Goal: Transaction & Acquisition: Book appointment/travel/reservation

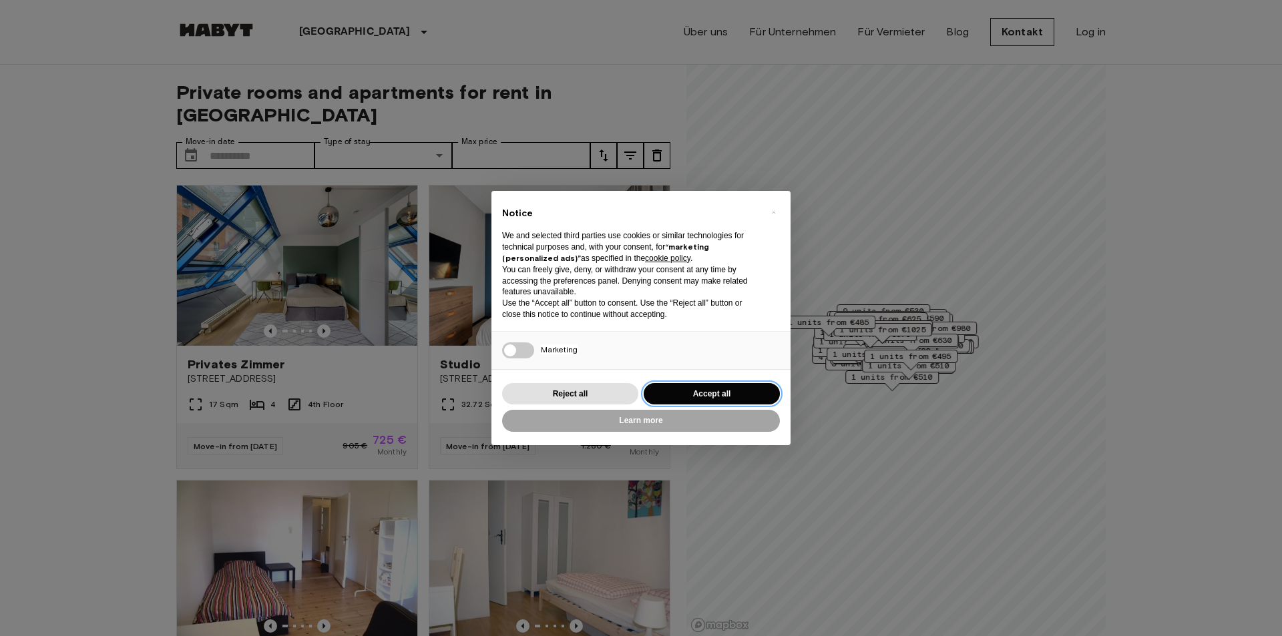
click at [688, 385] on button "Accept all" at bounding box center [712, 394] width 136 height 22
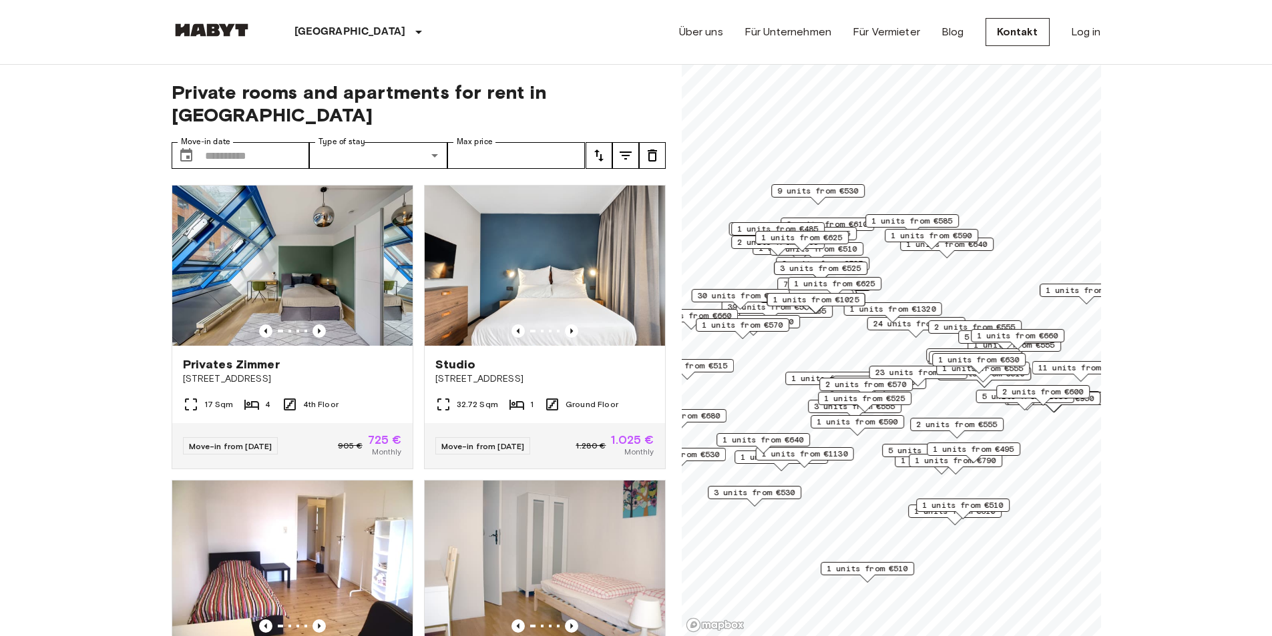
drag, startPoint x: 28, startPoint y: 238, endPoint x: 67, endPoint y: 173, distance: 76.4
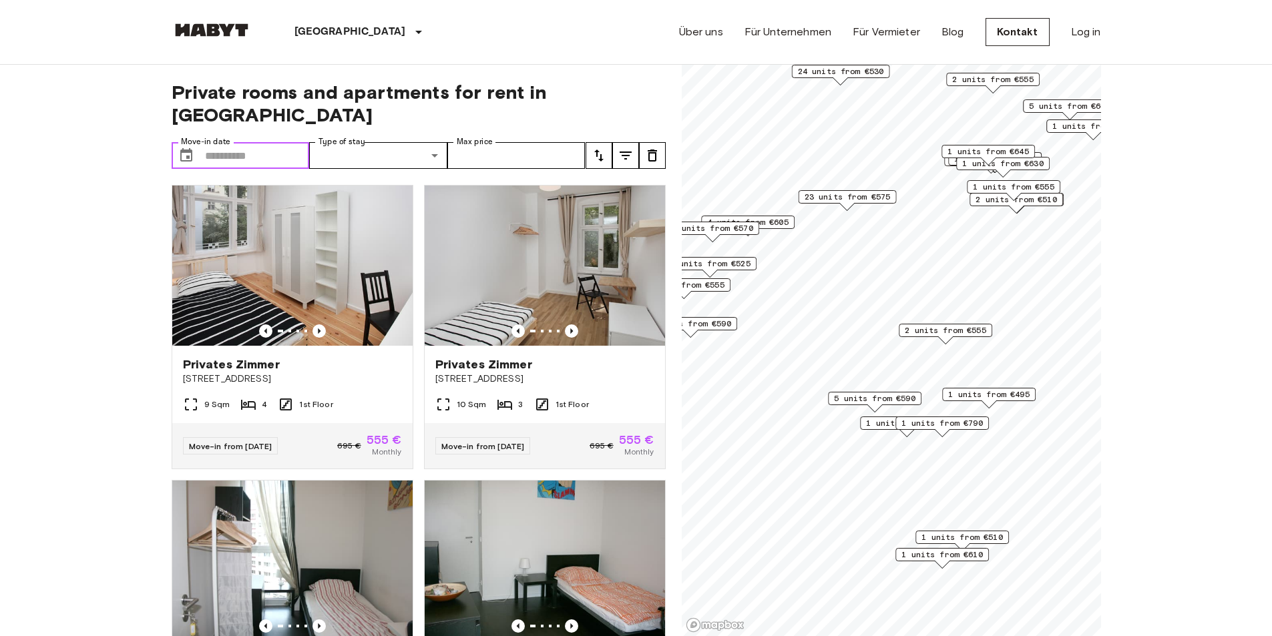
click at [273, 142] on input "Move-in date" at bounding box center [257, 155] width 105 height 27
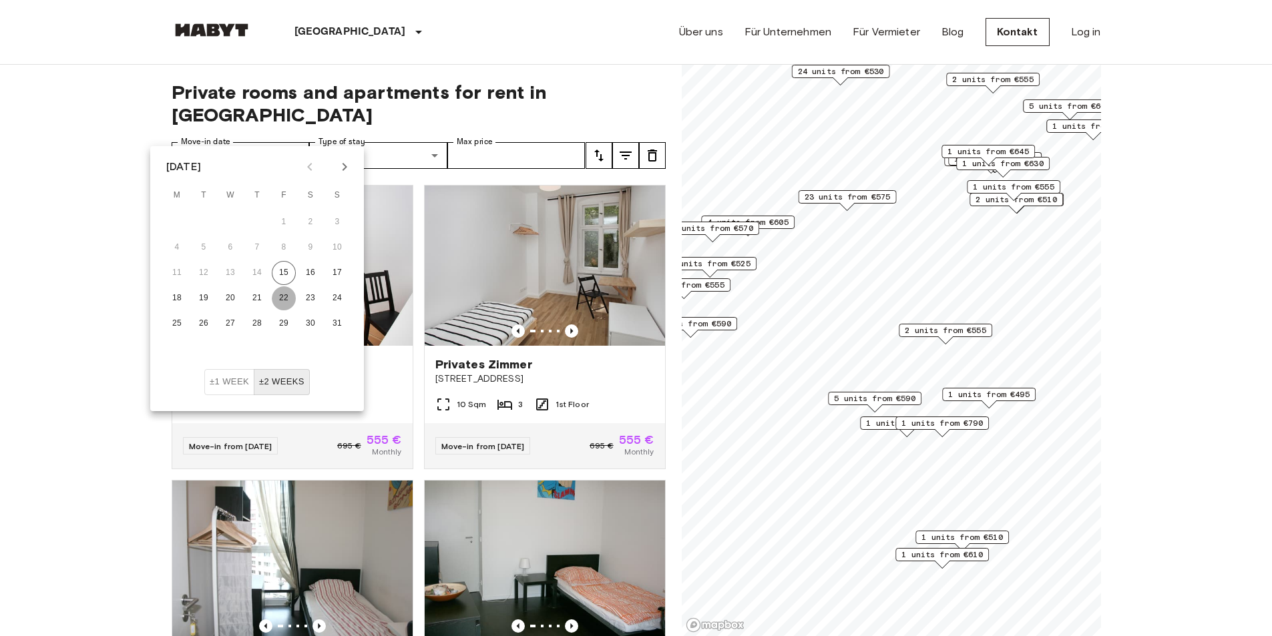
click at [274, 296] on button "22" at bounding box center [284, 298] width 24 height 24
type input "**********"
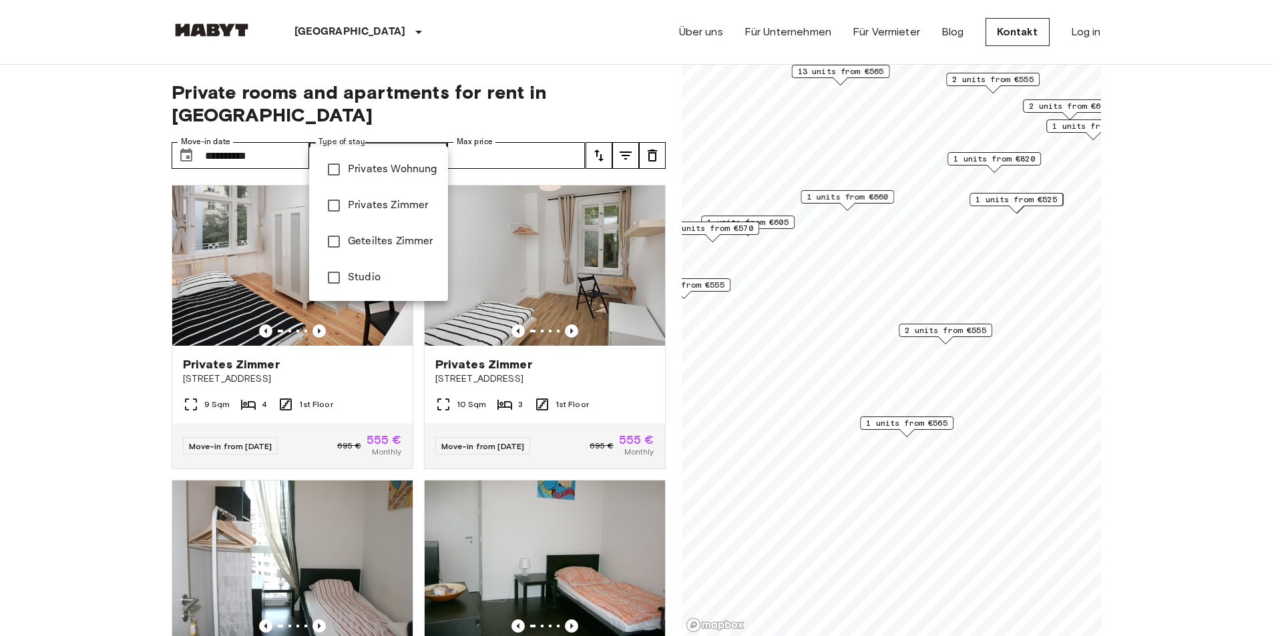
click at [382, 175] on span "Privates Wohnung" at bounding box center [392, 170] width 89 height 16
type input "**********"
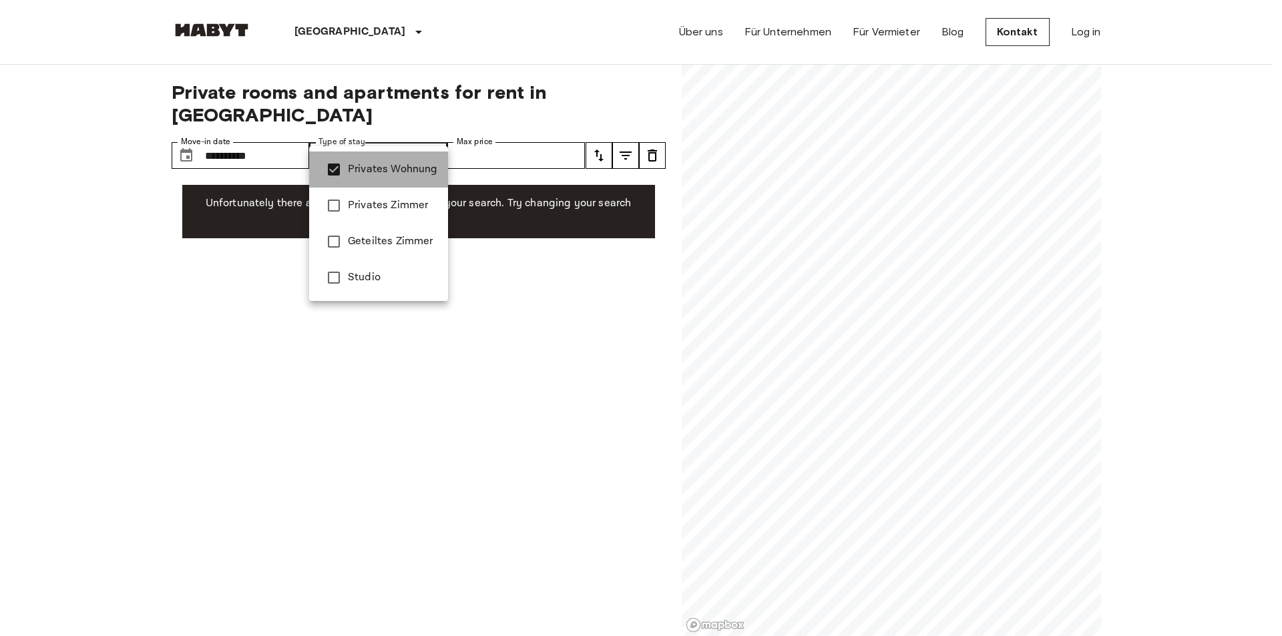
click at [382, 175] on span "Privates Wohnung" at bounding box center [392, 170] width 89 height 16
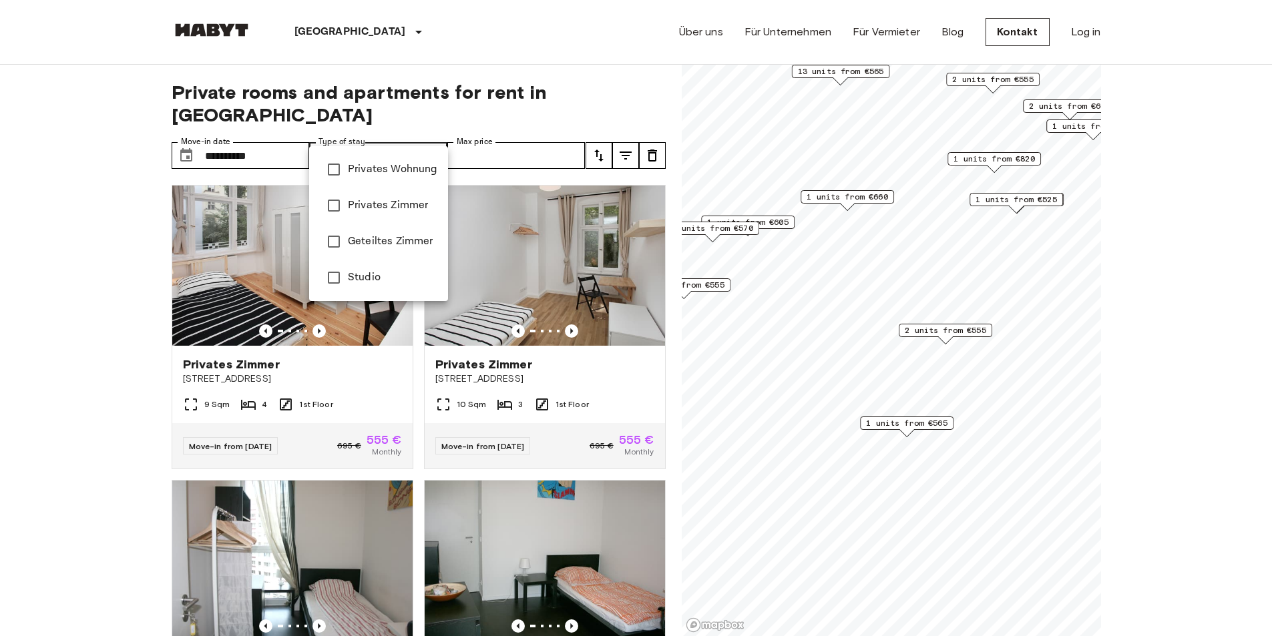
click at [389, 276] on span "Studio" at bounding box center [392, 278] width 89 height 16
type input "******"
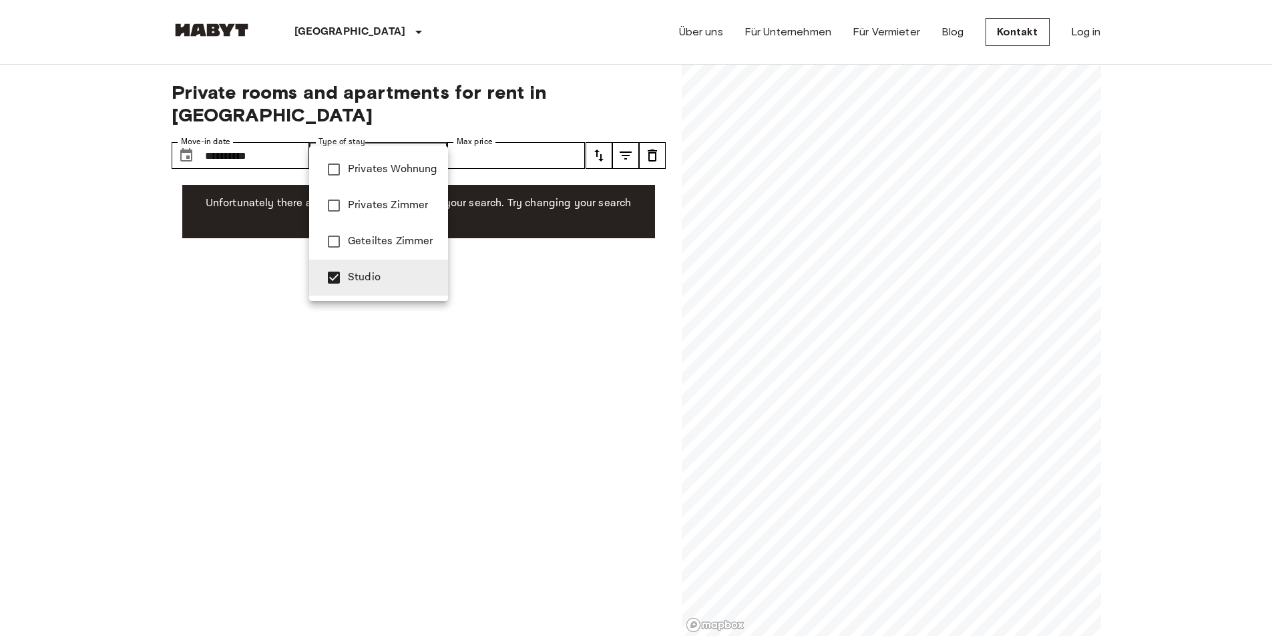
click at [389, 276] on span "Studio" at bounding box center [392, 278] width 89 height 16
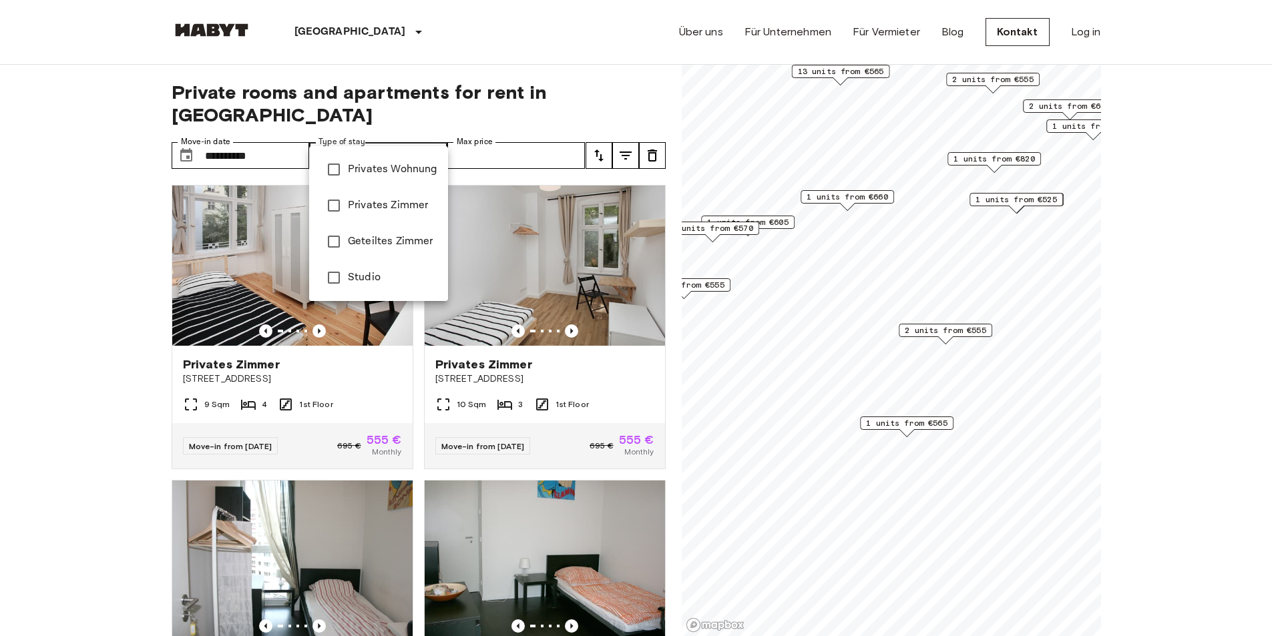
click at [377, 200] on span "Privates Zimmer" at bounding box center [392, 206] width 89 height 16
type input "**********"
click at [376, 208] on span "Privates Zimmer" at bounding box center [392, 206] width 89 height 16
click at [502, 125] on div at bounding box center [641, 318] width 1282 height 636
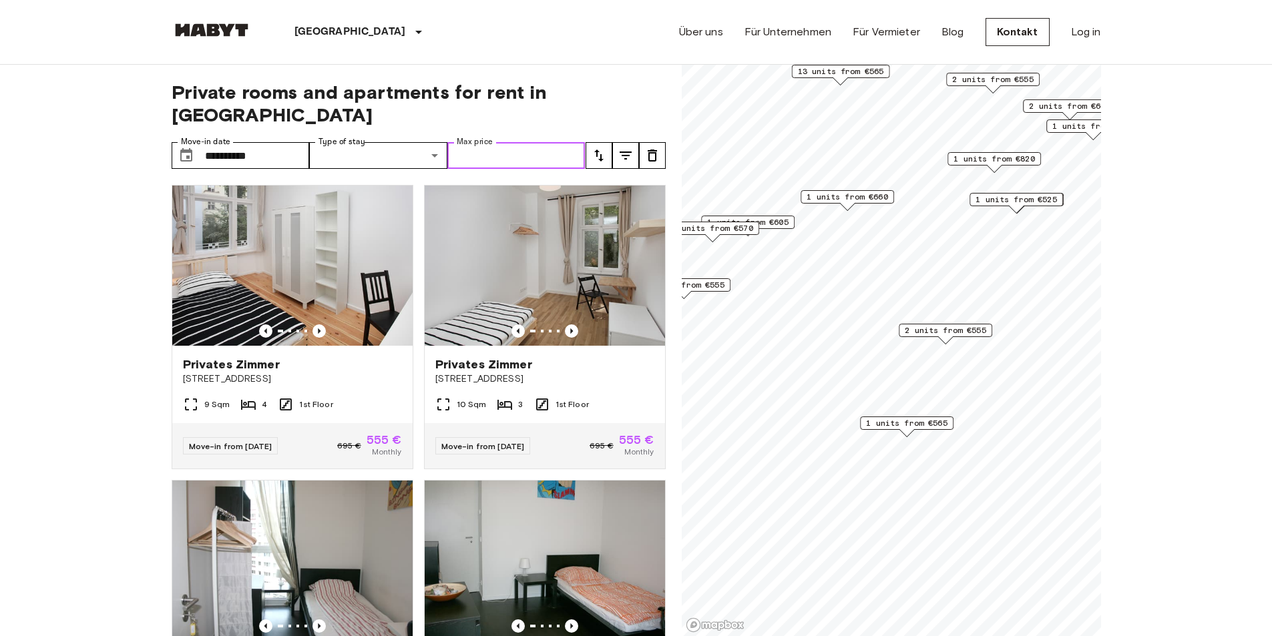
click at [499, 142] on input "Max price" at bounding box center [516, 155] width 138 height 27
type input "****"
click at [616, 142] on button "tune" at bounding box center [625, 155] width 27 height 27
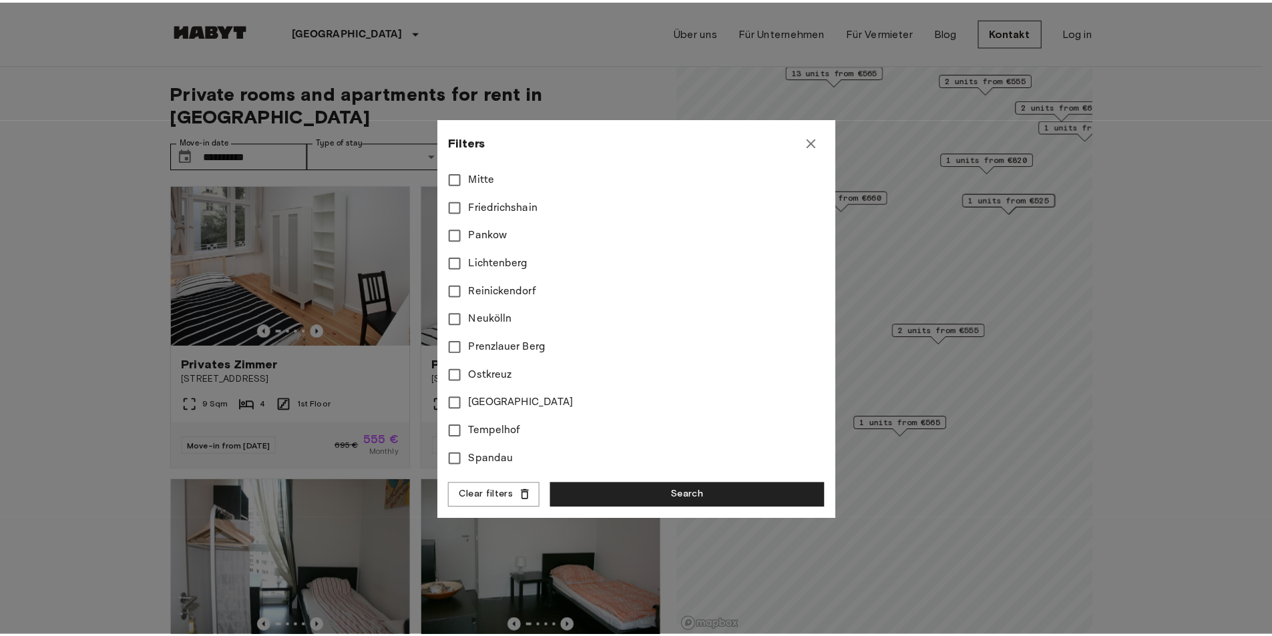
scroll to position [614, 0]
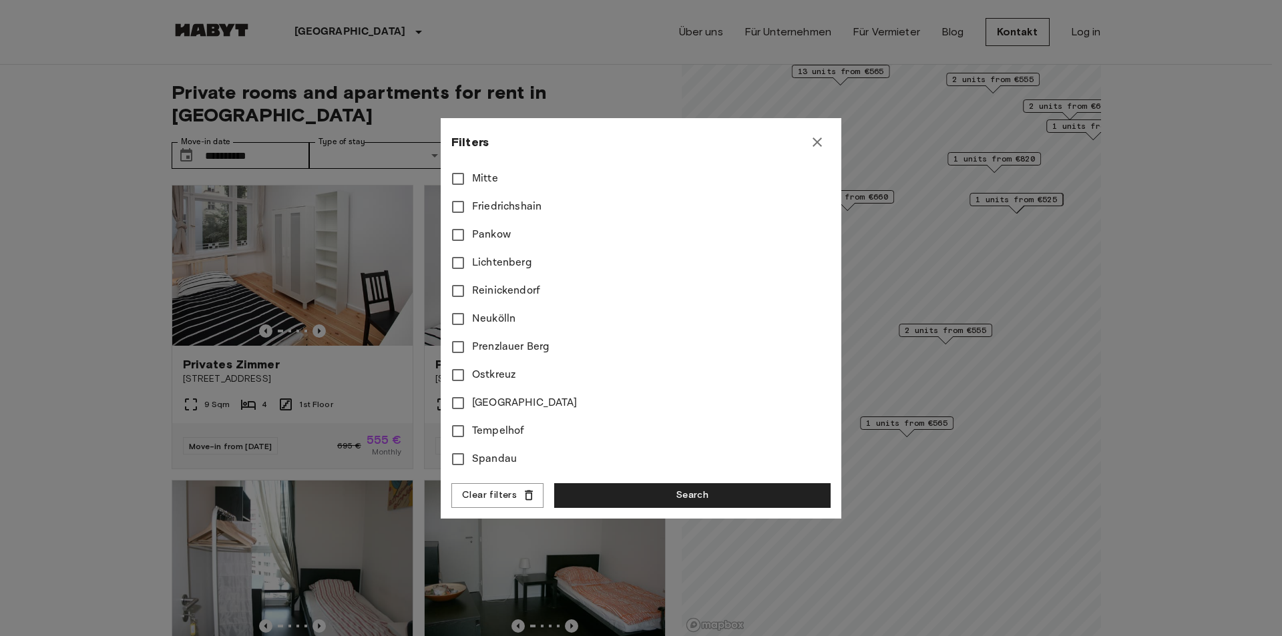
click at [204, 394] on div at bounding box center [641, 318] width 1282 height 636
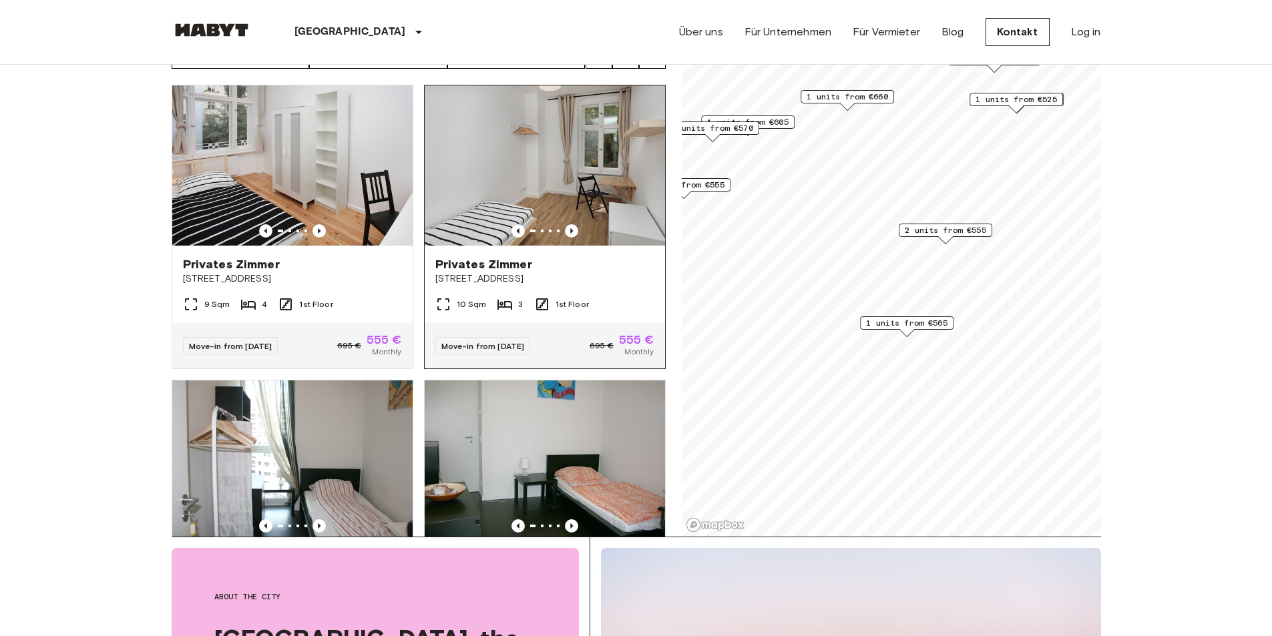
scroll to position [0, 0]
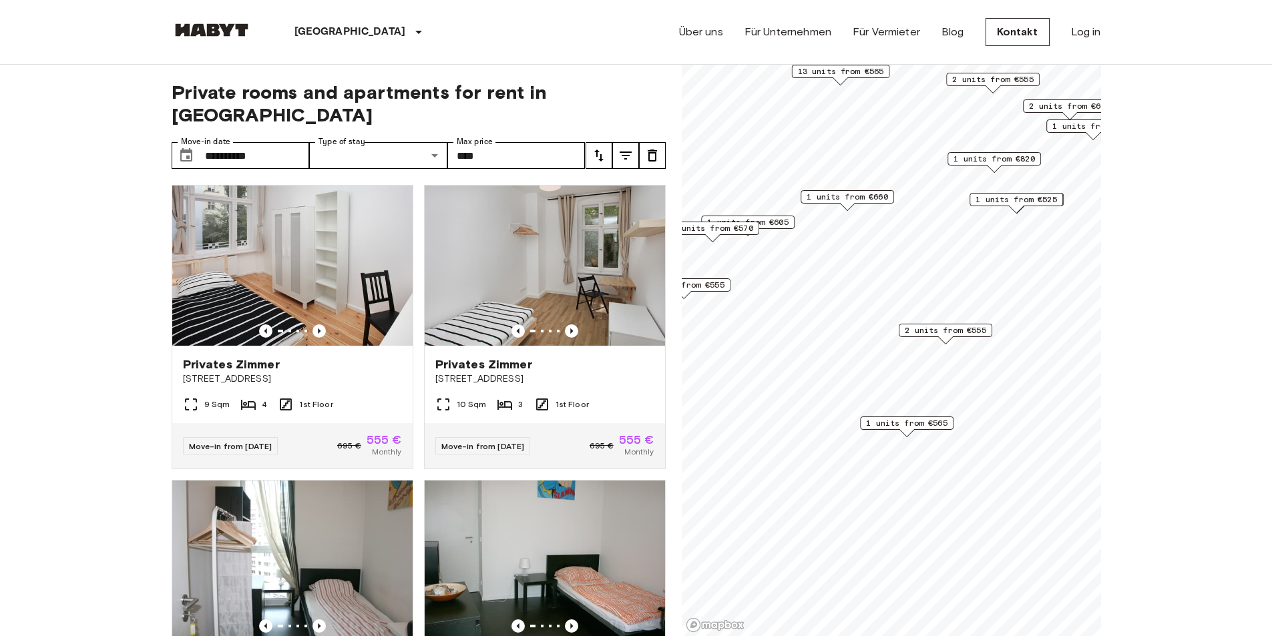
click at [921, 417] on div "1 units from €565" at bounding box center [906, 423] width 93 height 13
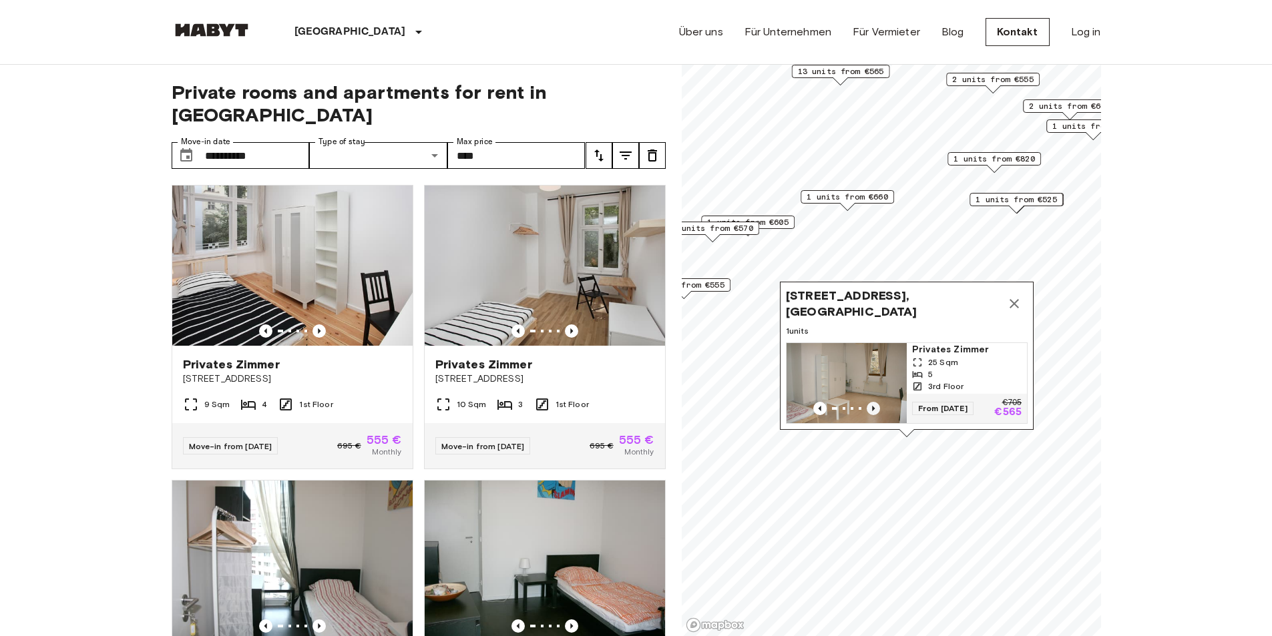
click at [878, 402] on icon "Previous image" at bounding box center [872, 408] width 13 height 13
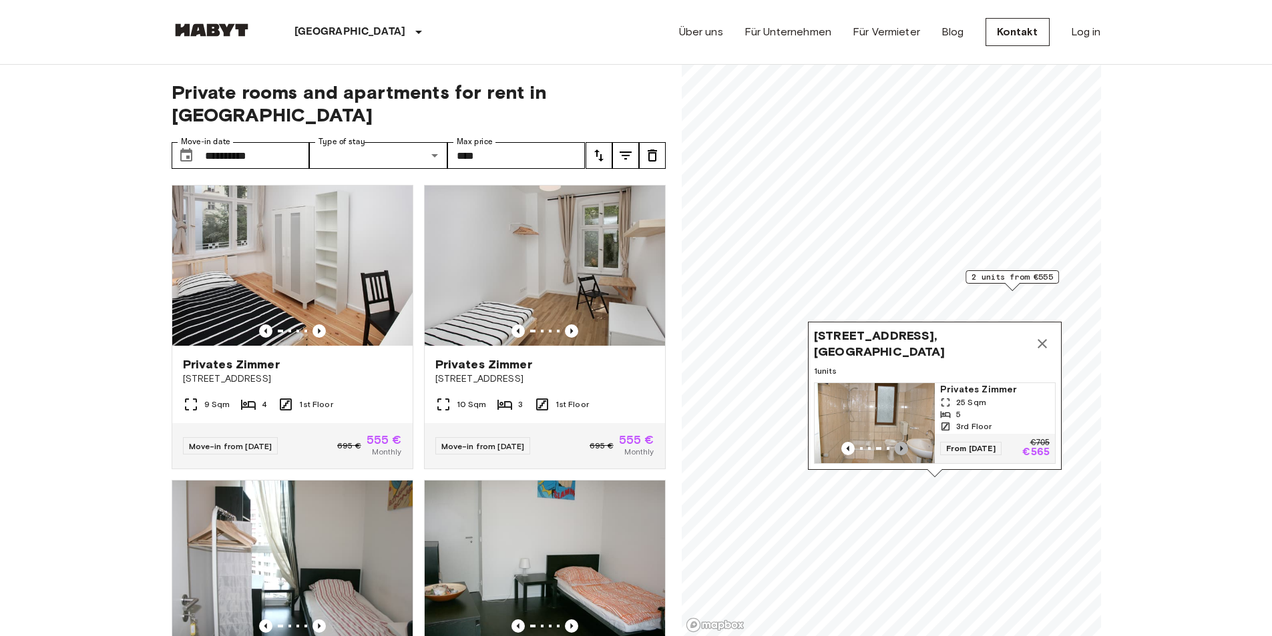
click at [899, 442] on icon "Previous image" at bounding box center [900, 448] width 13 height 13
click at [1036, 336] on icon "Map marker" at bounding box center [1042, 344] width 16 height 16
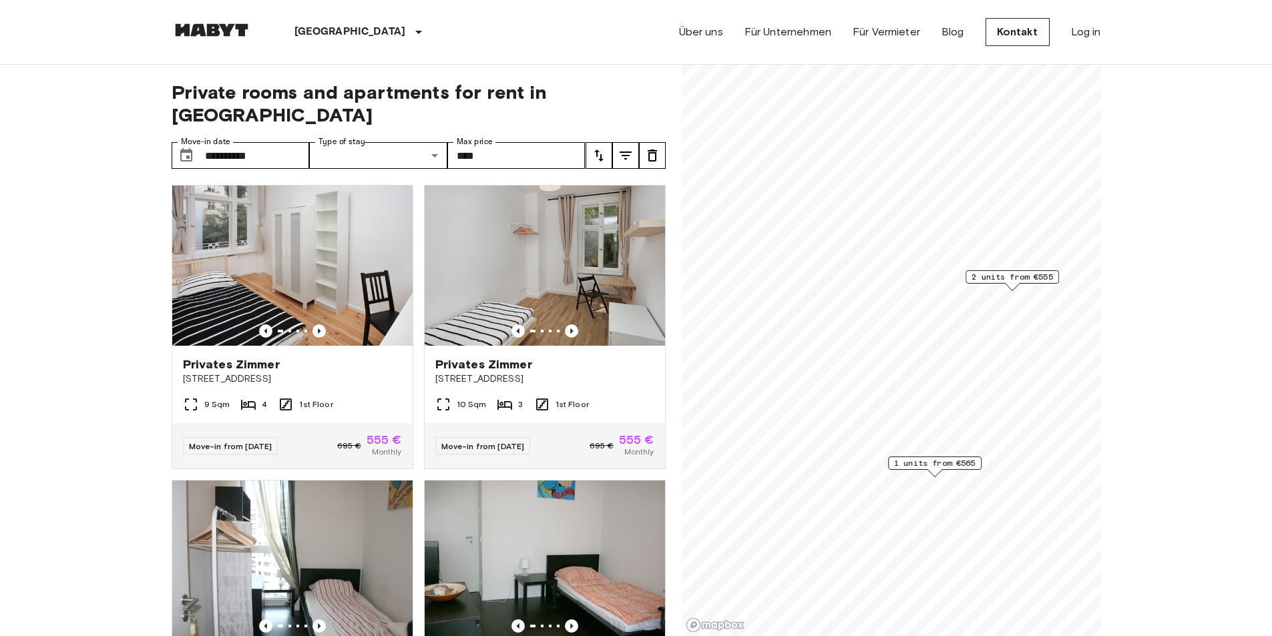
click at [992, 283] on div "2 units from €555" at bounding box center [1011, 276] width 93 height 13
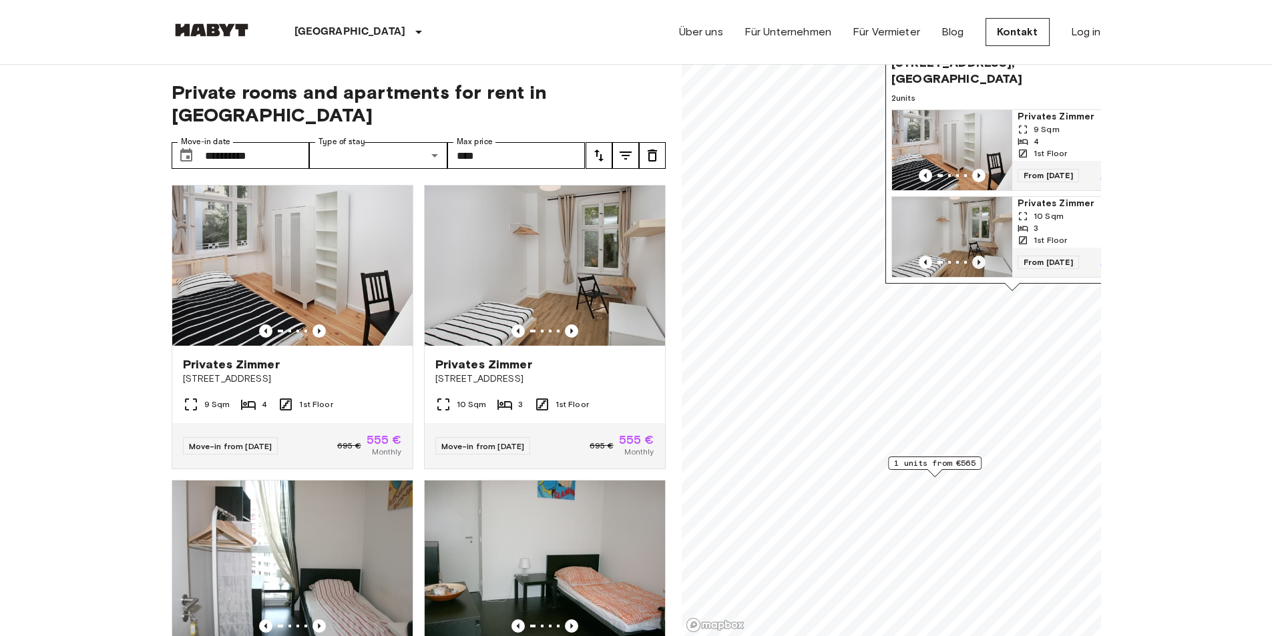
click at [974, 256] on icon "Previous image" at bounding box center [978, 262] width 13 height 13
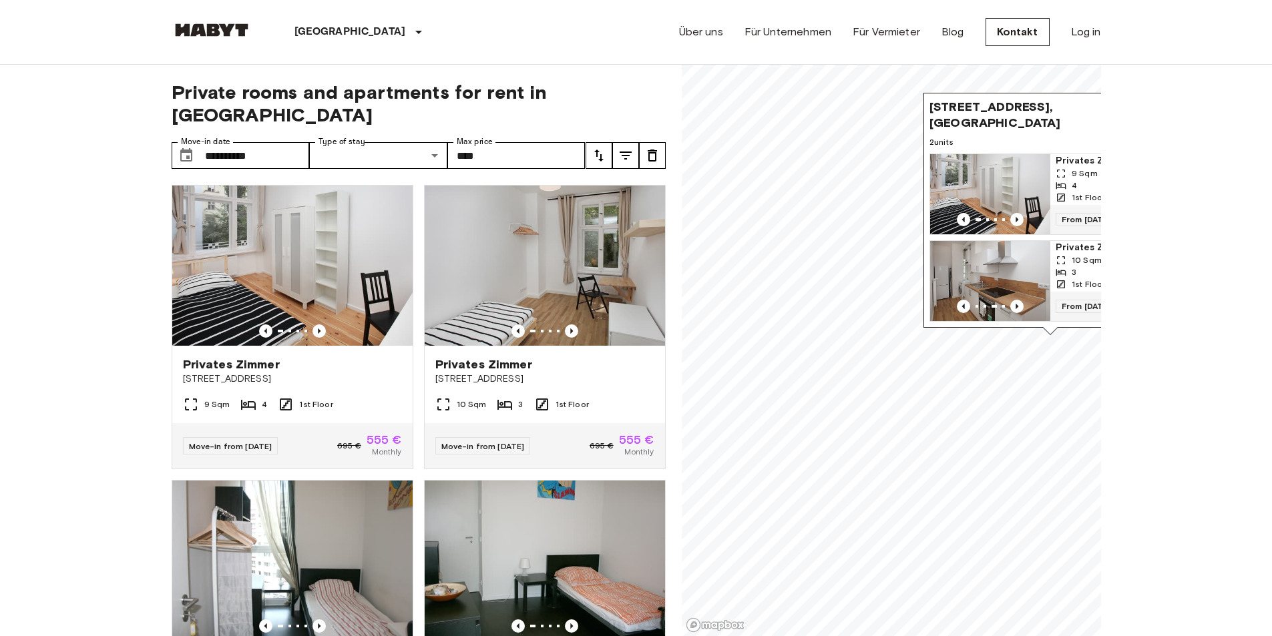
click at [989, 247] on img "Map marker" at bounding box center [990, 281] width 120 height 80
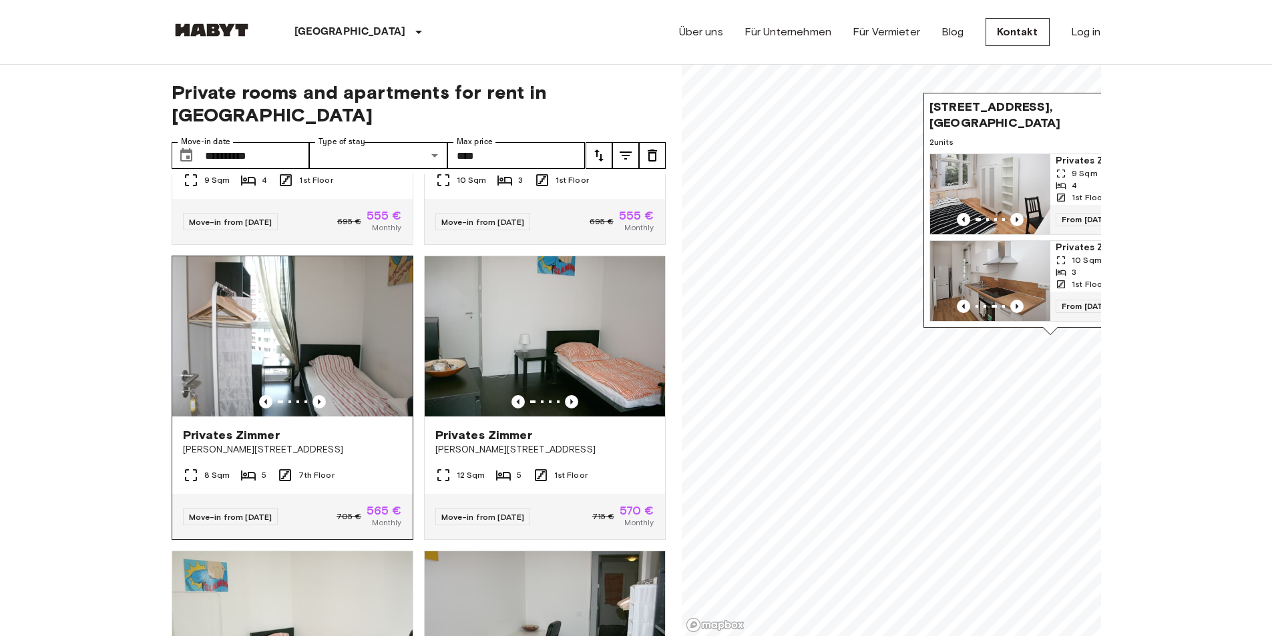
scroll to position [200, 0]
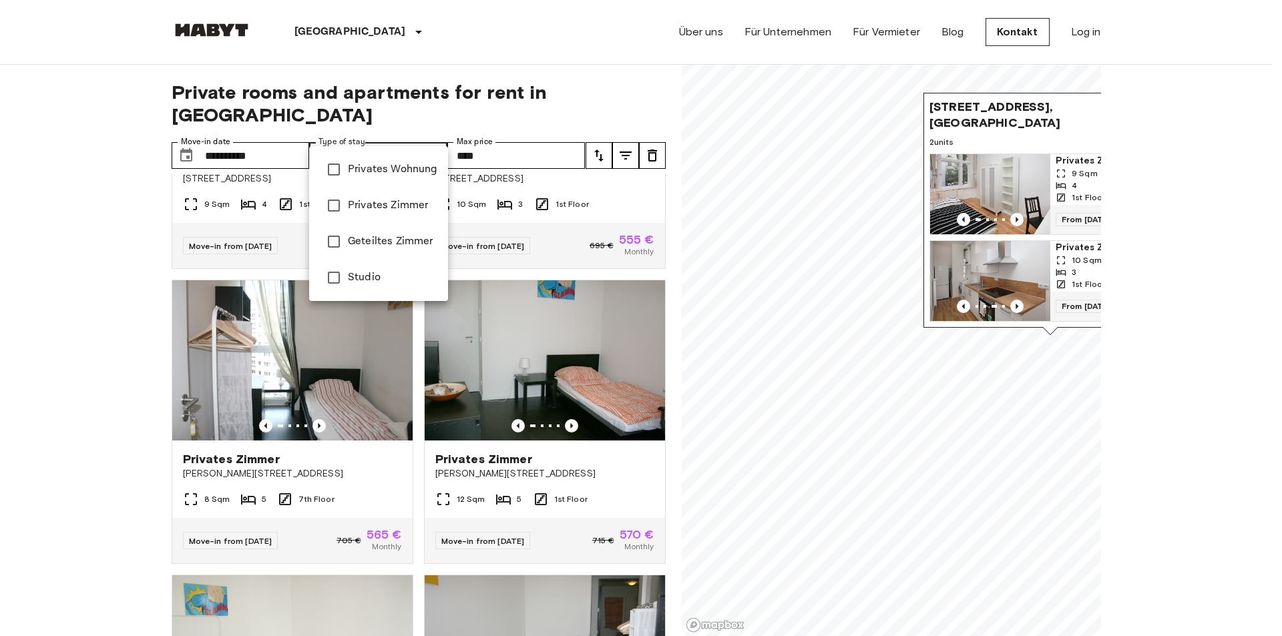
drag, startPoint x: 59, startPoint y: 193, endPoint x: 57, endPoint y: 202, distance: 8.8
click at [58, 195] on div at bounding box center [641, 318] width 1282 height 636
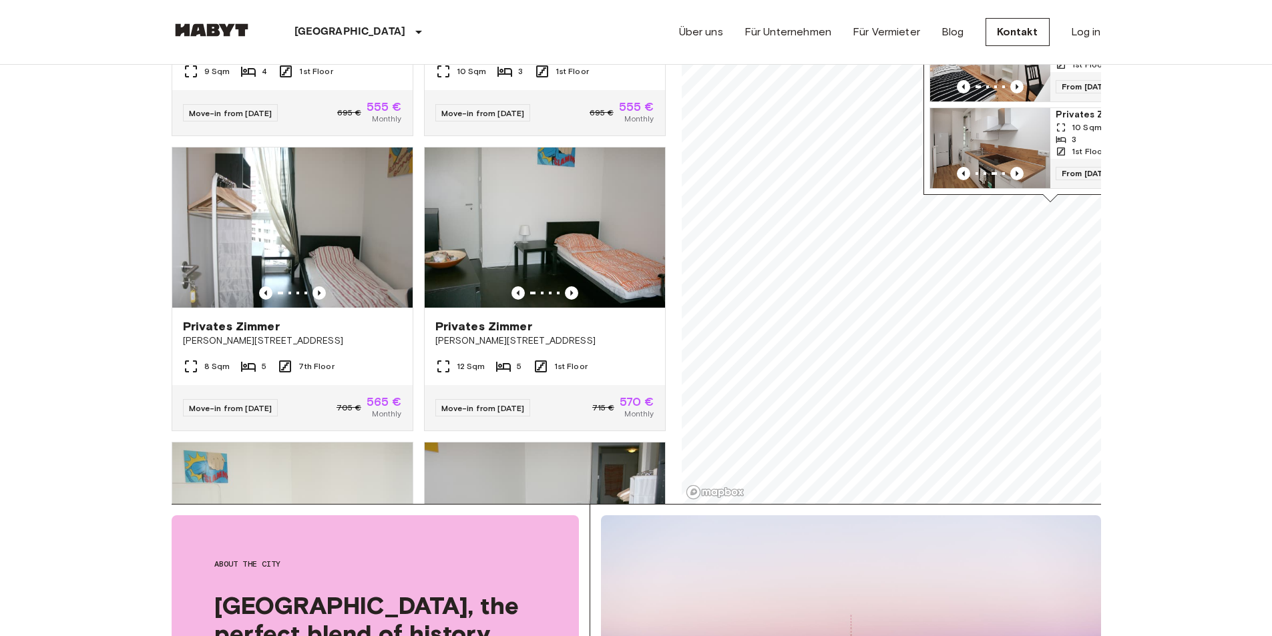
scroll to position [0, 0]
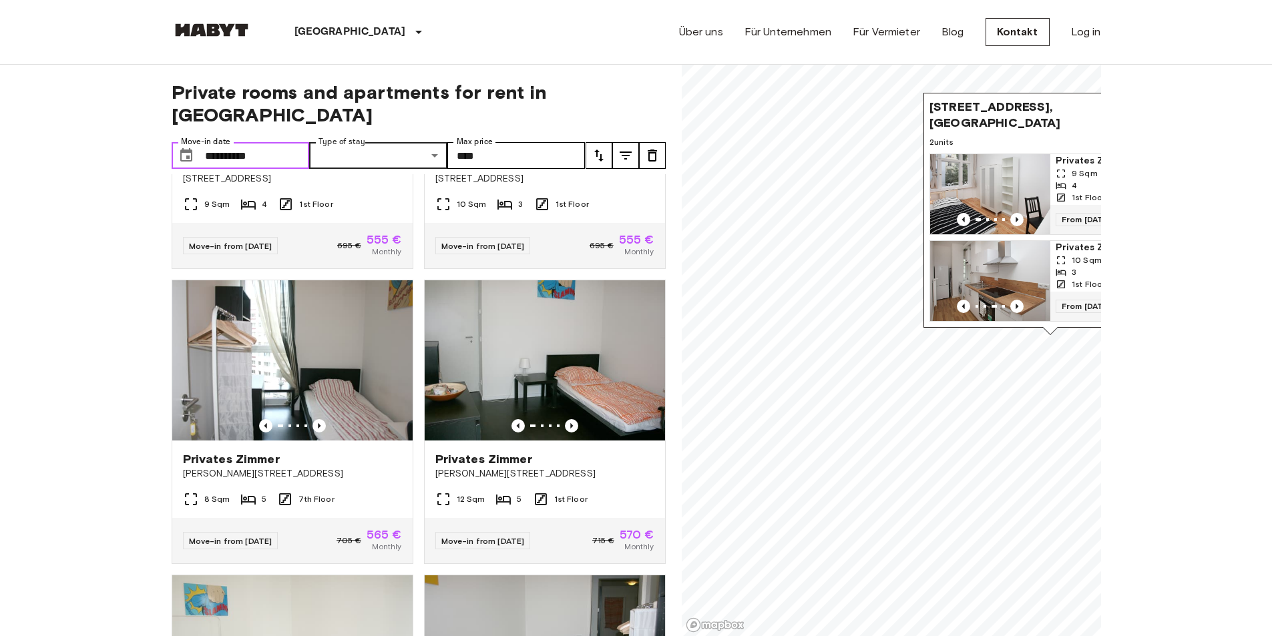
click at [226, 142] on input "**********" at bounding box center [257, 155] width 105 height 27
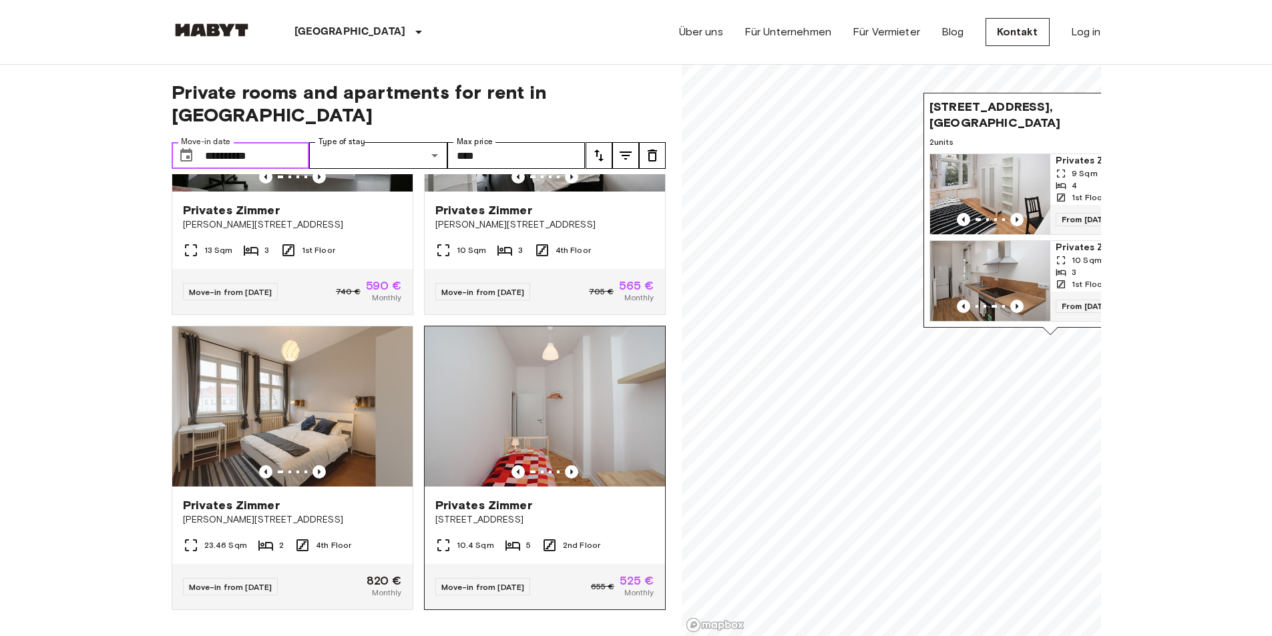
scroll to position [2569, 0]
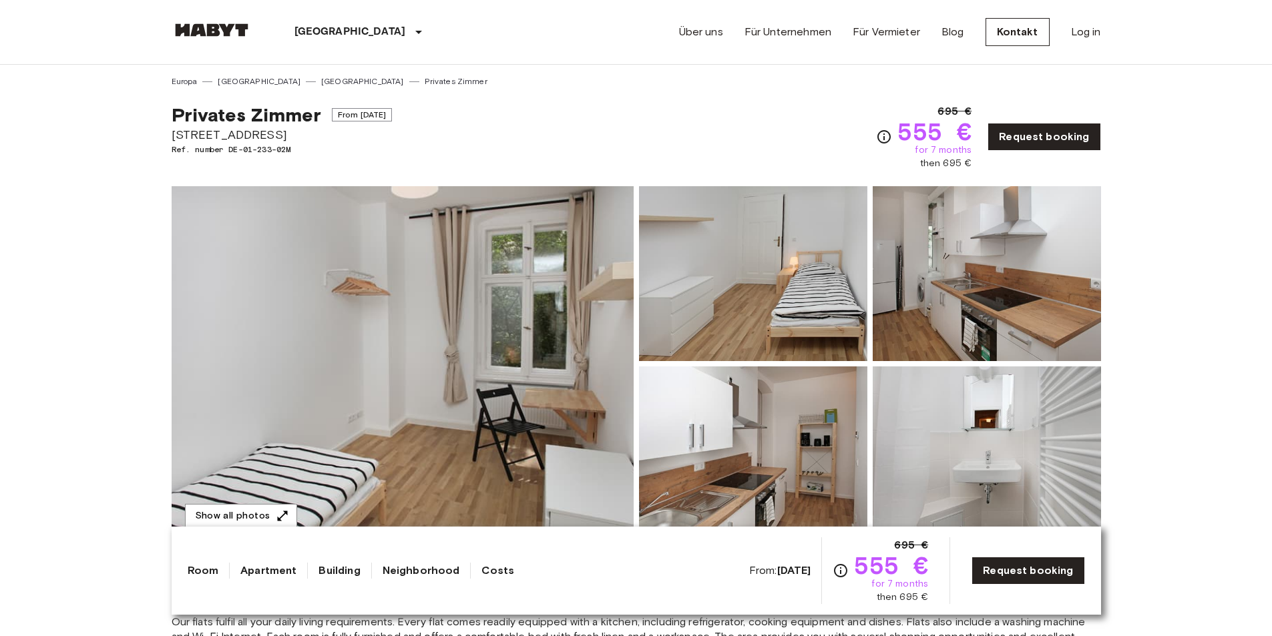
click at [479, 378] on img at bounding box center [403, 363] width 462 height 355
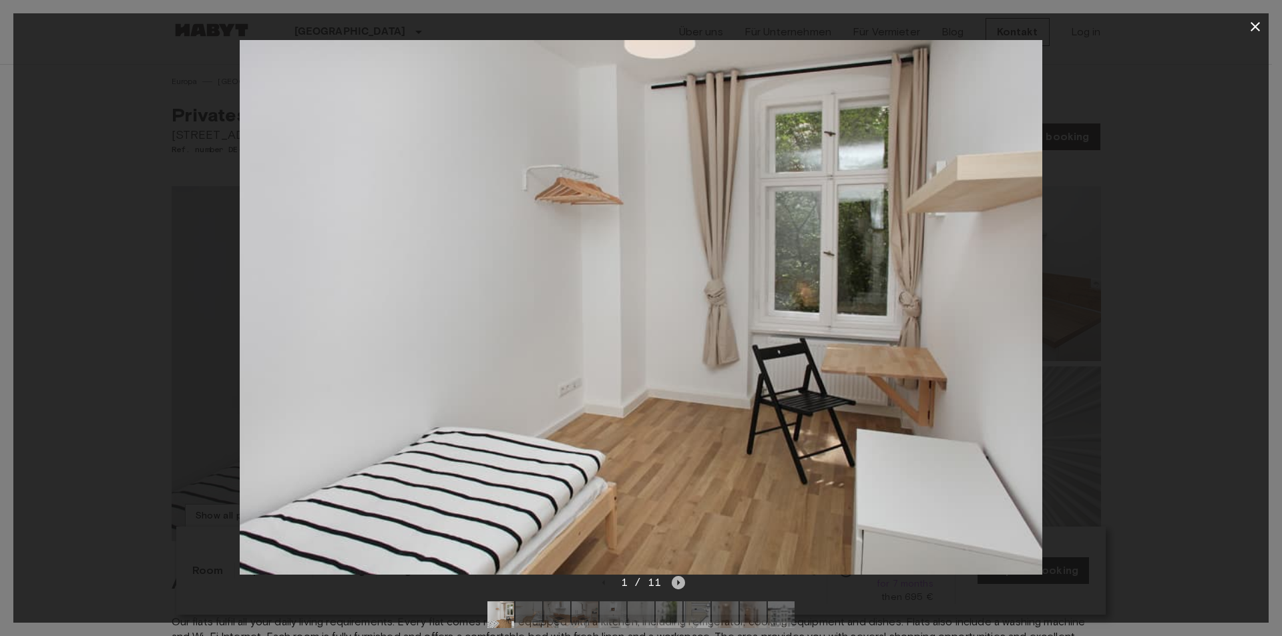
click at [680, 583] on icon "Next image" at bounding box center [678, 582] width 13 height 13
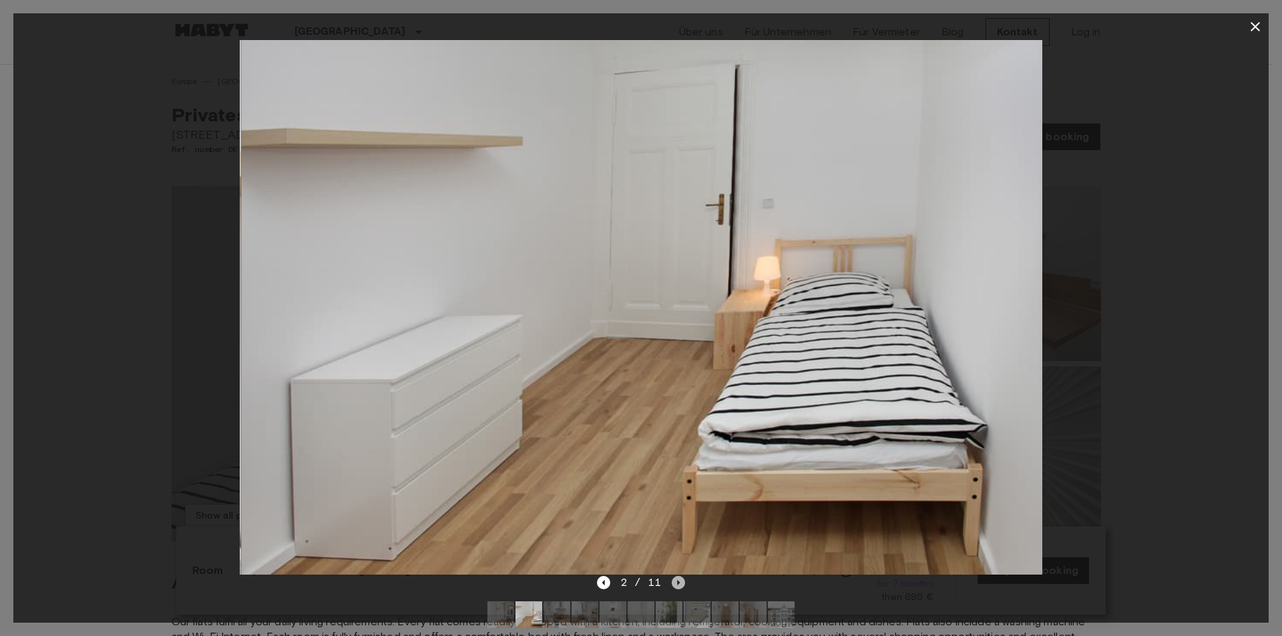
click at [680, 583] on icon "Next image" at bounding box center [678, 582] width 13 height 13
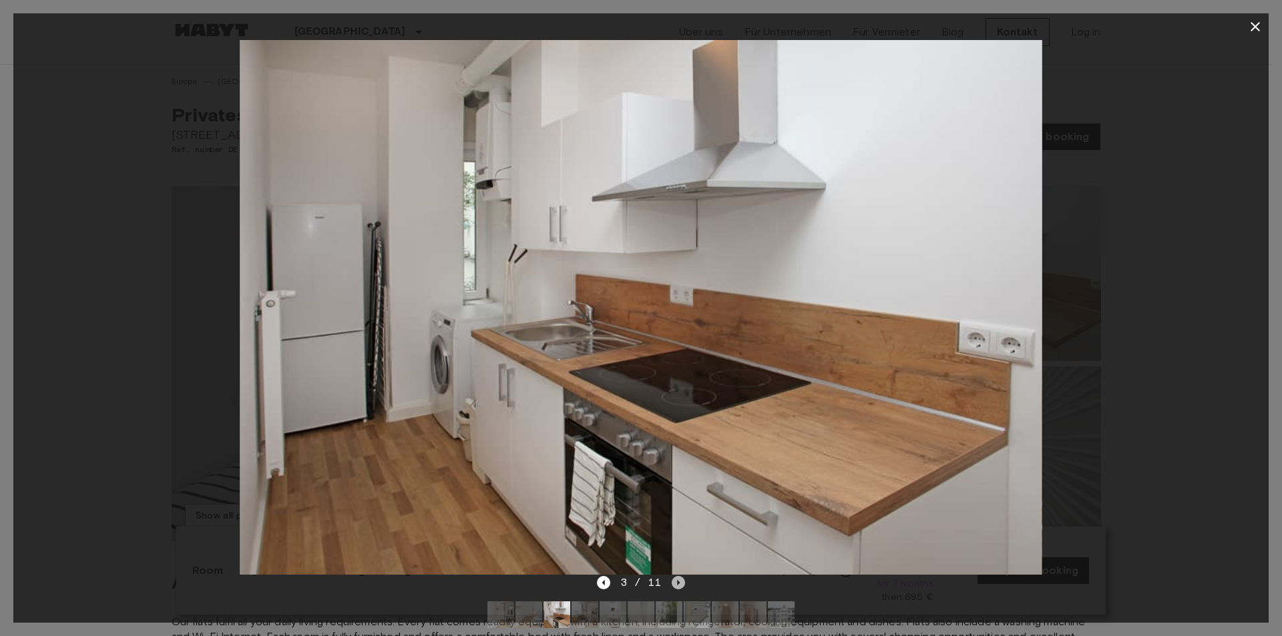
click at [680, 583] on icon "Next image" at bounding box center [678, 582] width 13 height 13
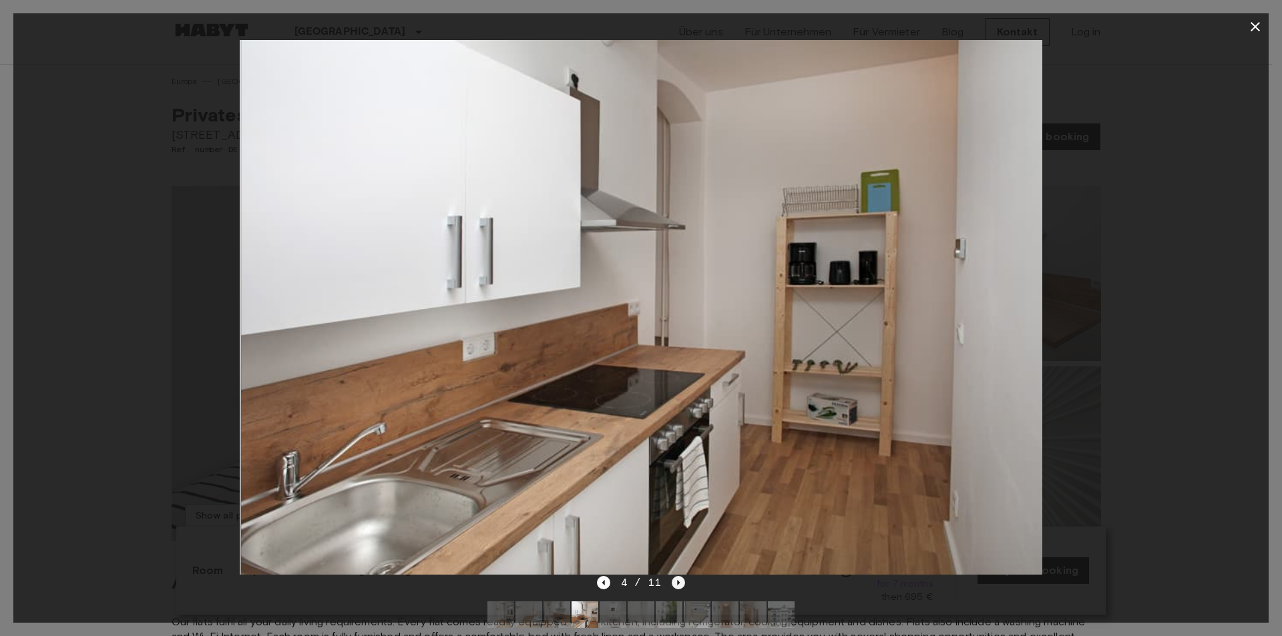
click at [680, 583] on icon "Next image" at bounding box center [678, 582] width 13 height 13
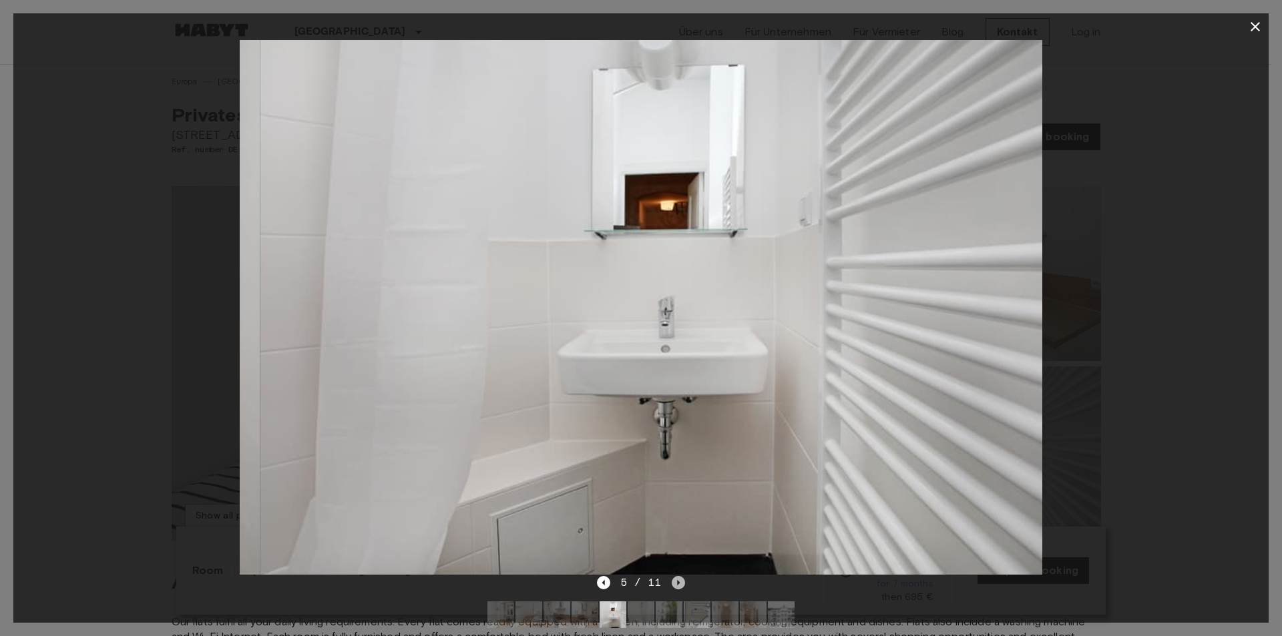
click at [680, 583] on icon "Next image" at bounding box center [678, 582] width 13 height 13
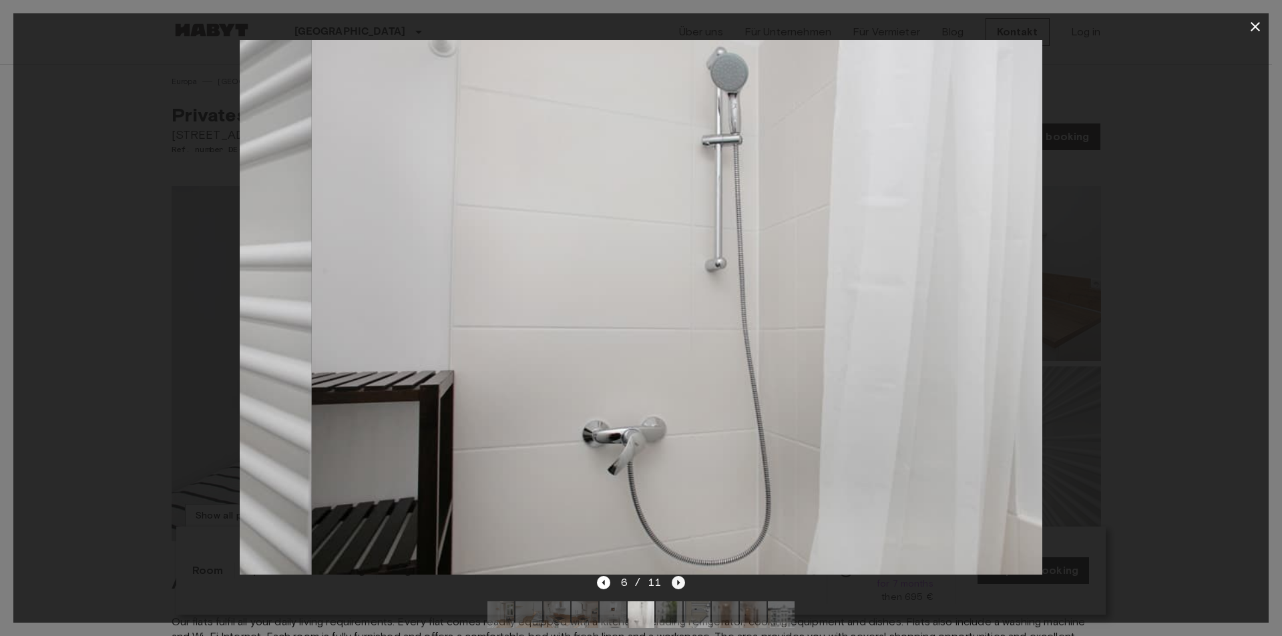
click at [680, 583] on icon "Next image" at bounding box center [678, 582] width 13 height 13
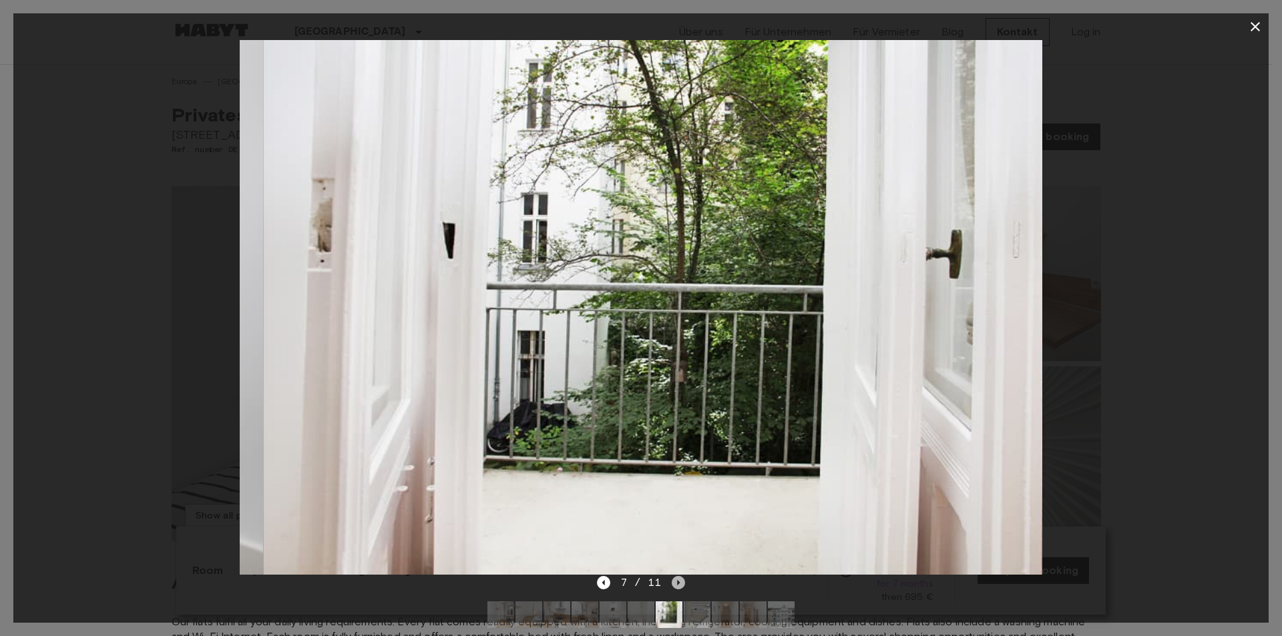
click at [680, 583] on icon "Next image" at bounding box center [678, 582] width 13 height 13
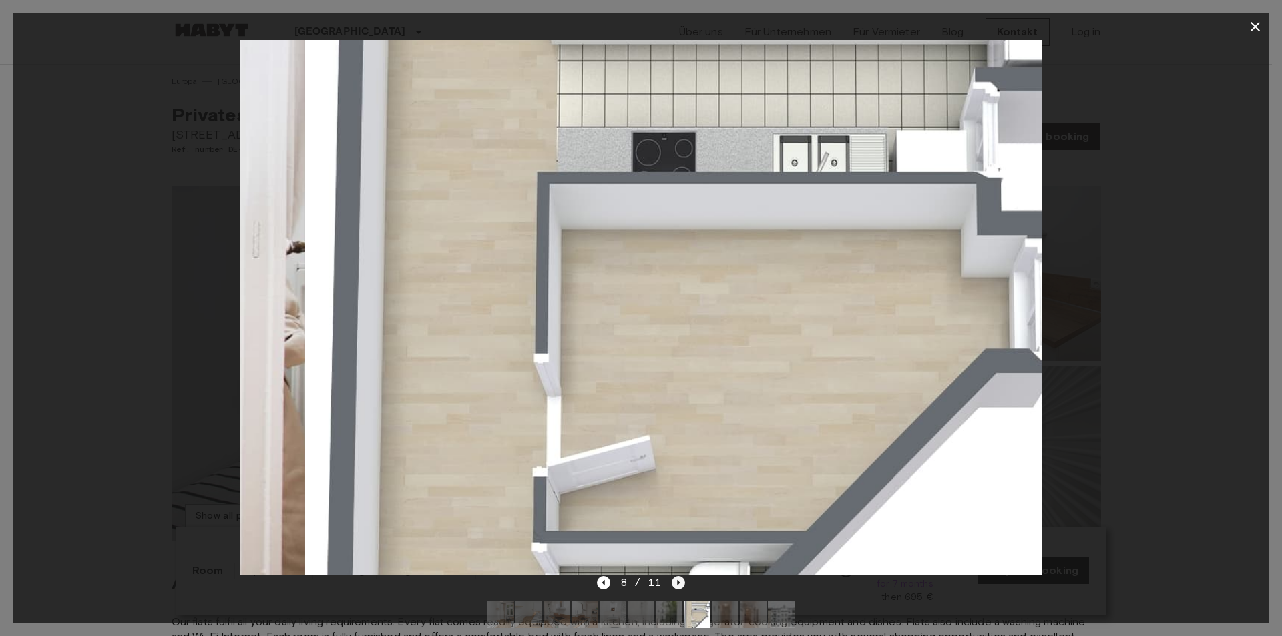
click at [680, 583] on icon "Next image" at bounding box center [678, 582] width 13 height 13
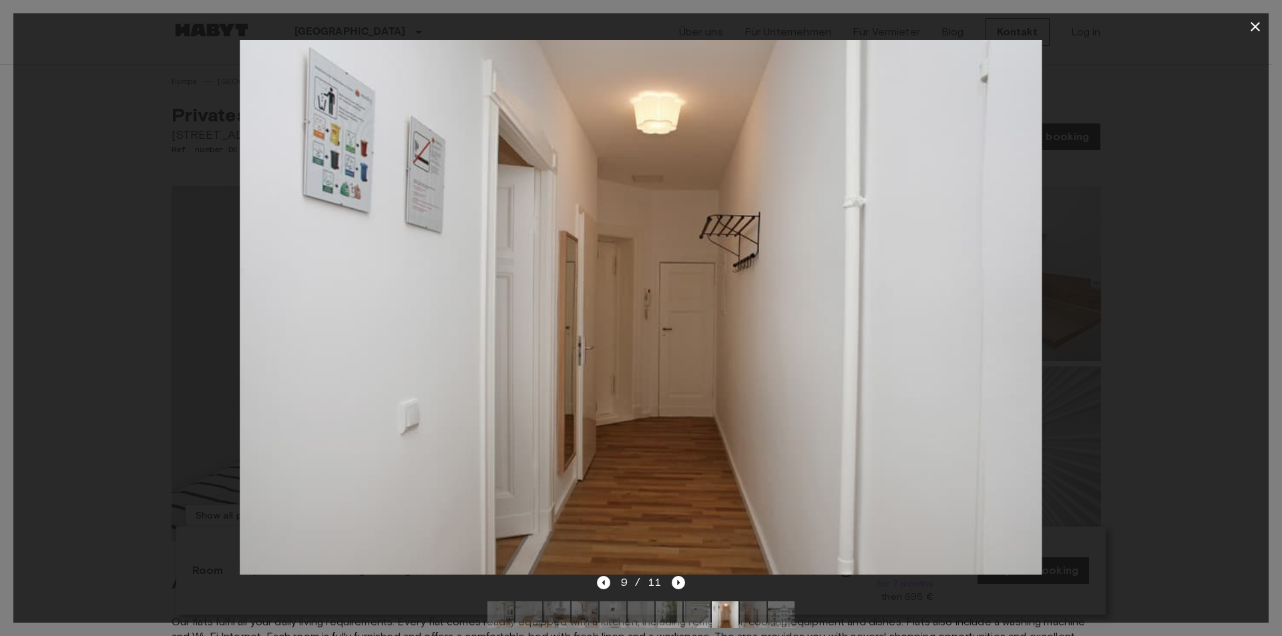
click at [700, 611] on img at bounding box center [697, 614] width 27 height 27
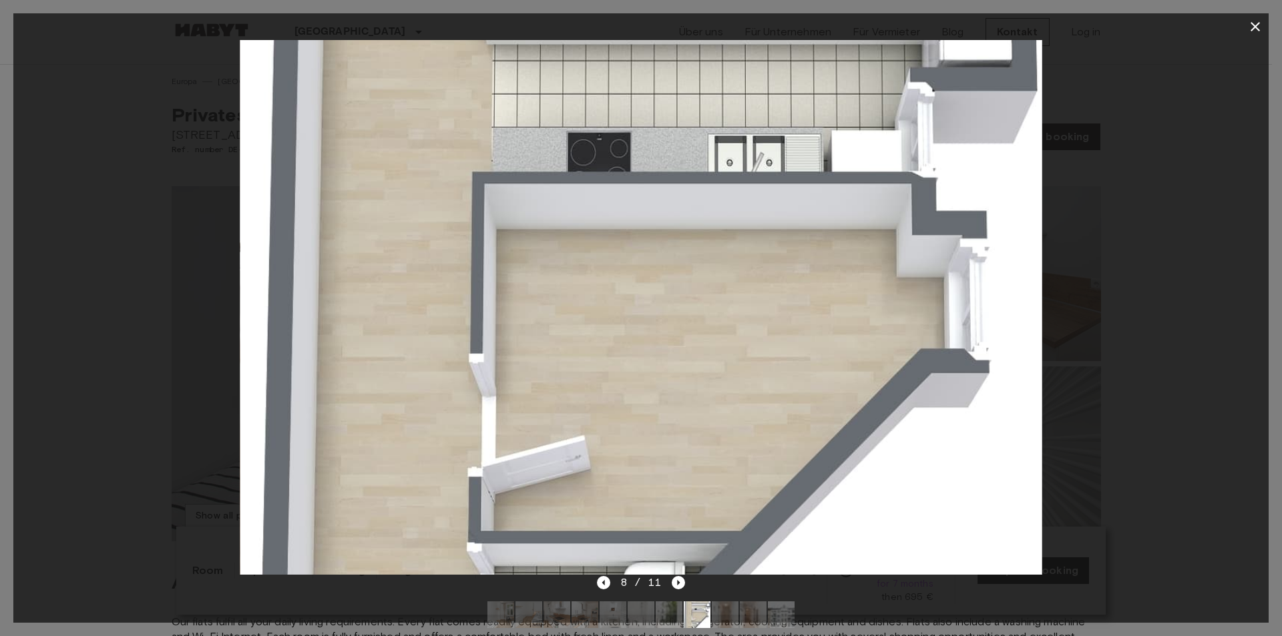
click at [735, 610] on img at bounding box center [725, 614] width 27 height 27
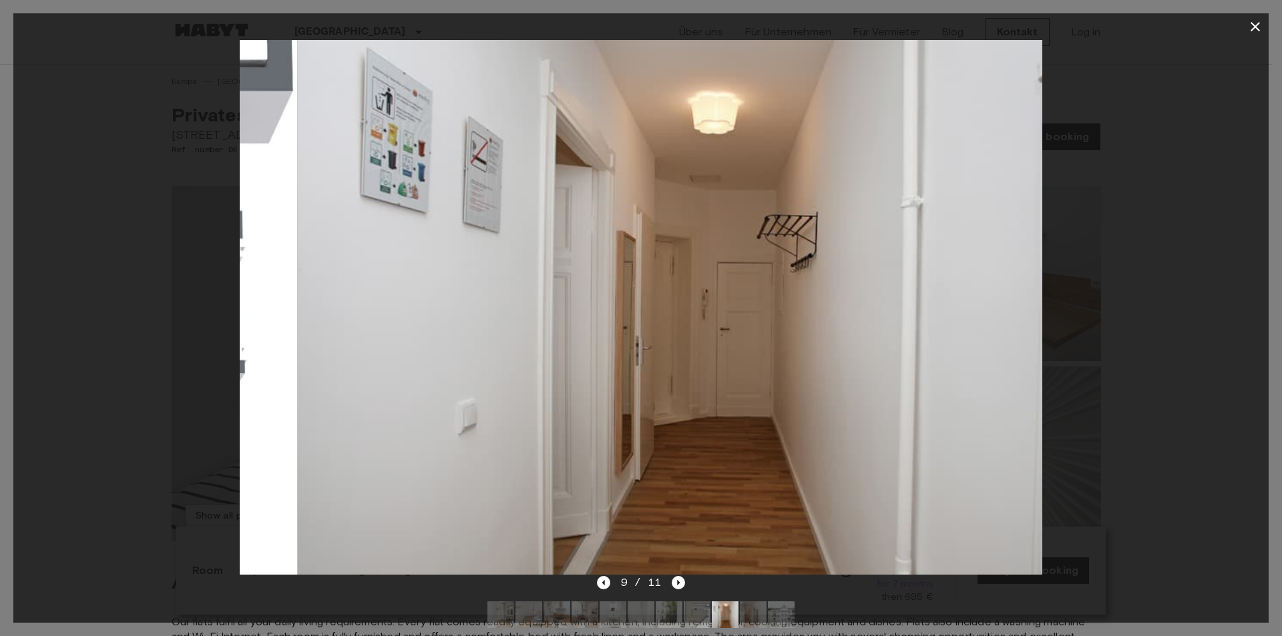
click at [763, 615] on img at bounding box center [753, 614] width 27 height 27
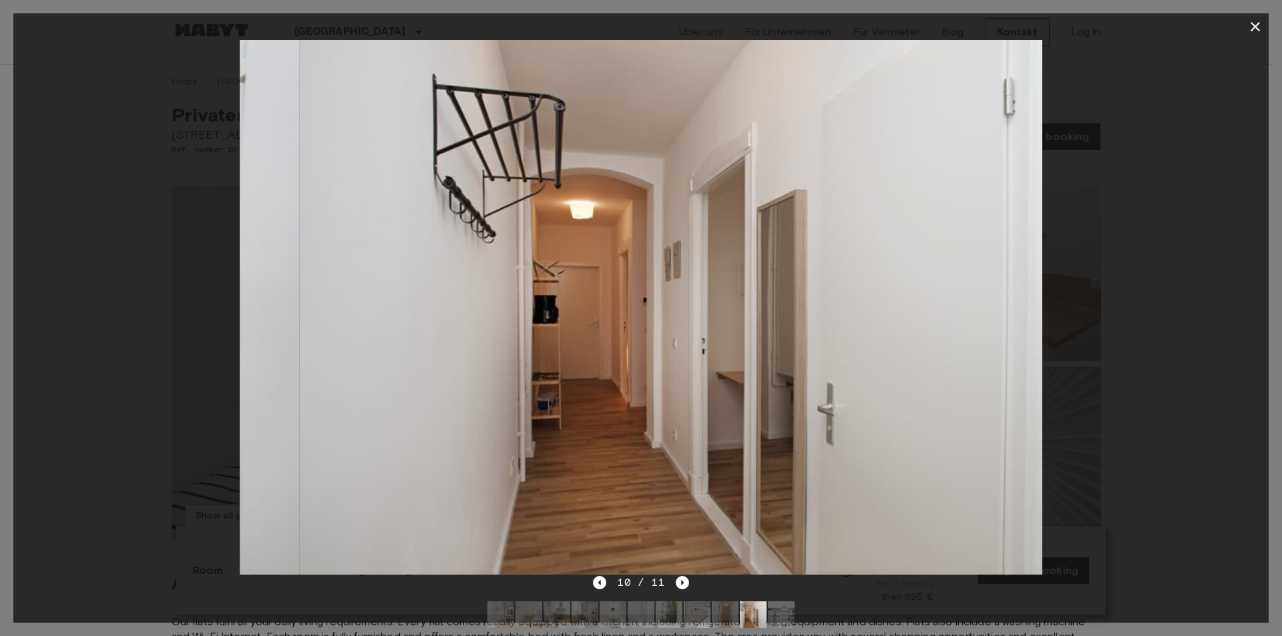
click at [788, 617] on img at bounding box center [781, 614] width 27 height 27
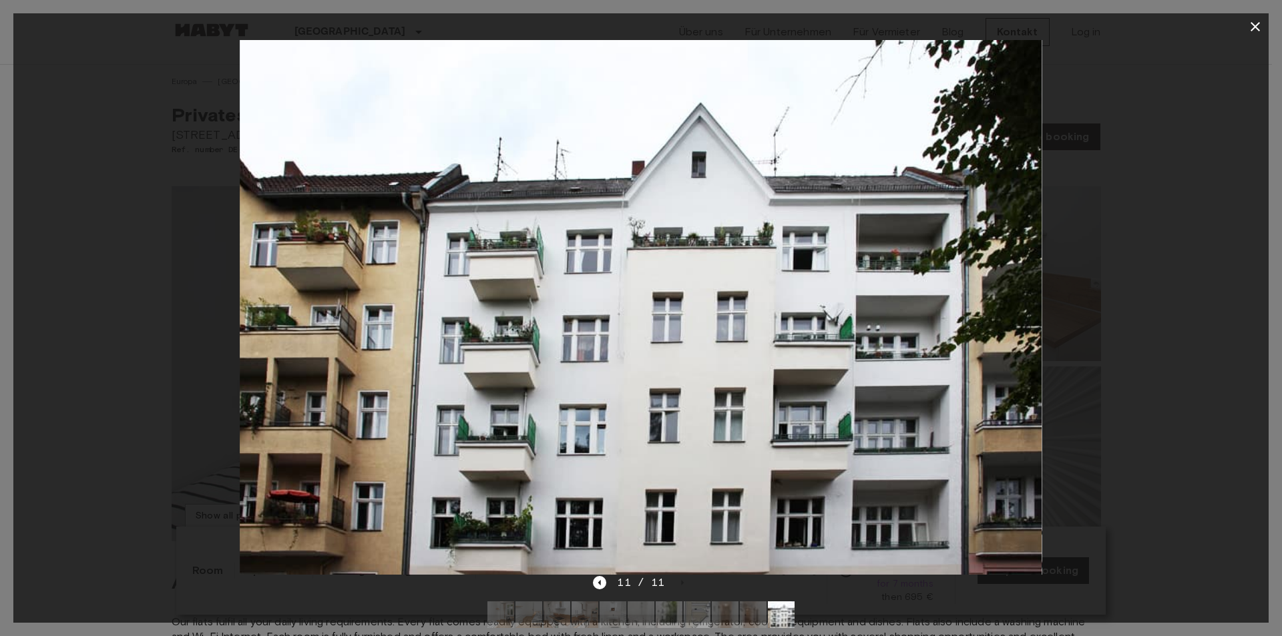
click at [1260, 25] on icon "button" at bounding box center [1255, 27] width 16 height 16
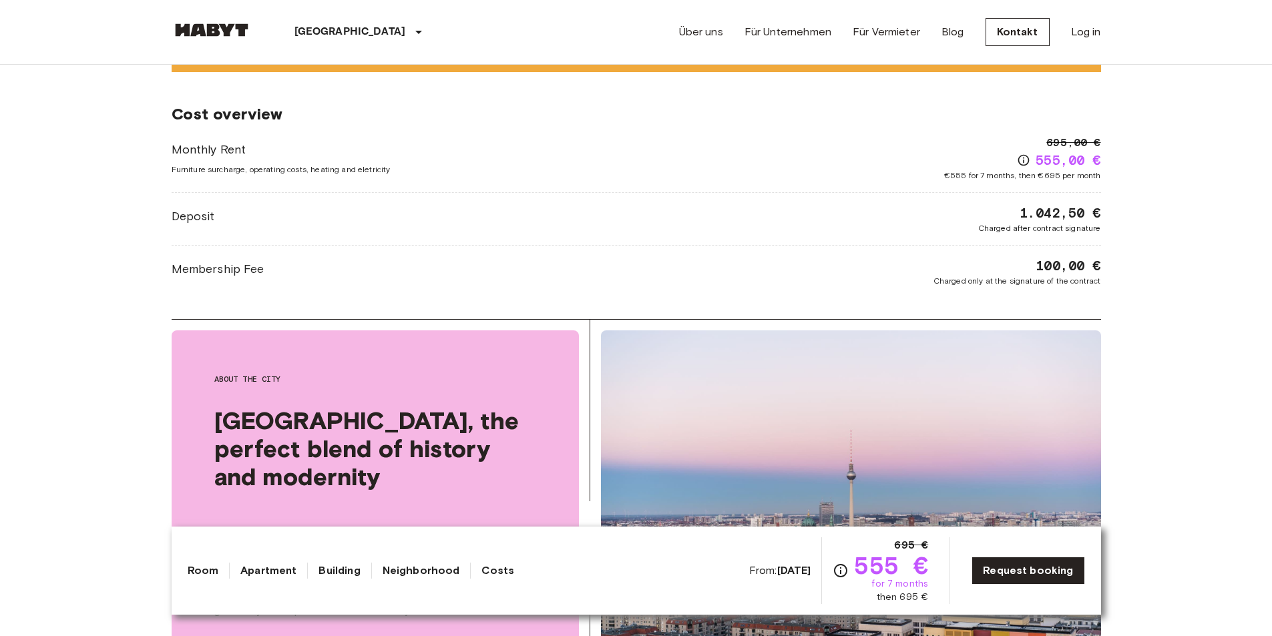
scroll to position [1135, 0]
